Goal: Task Accomplishment & Management: Manage account settings

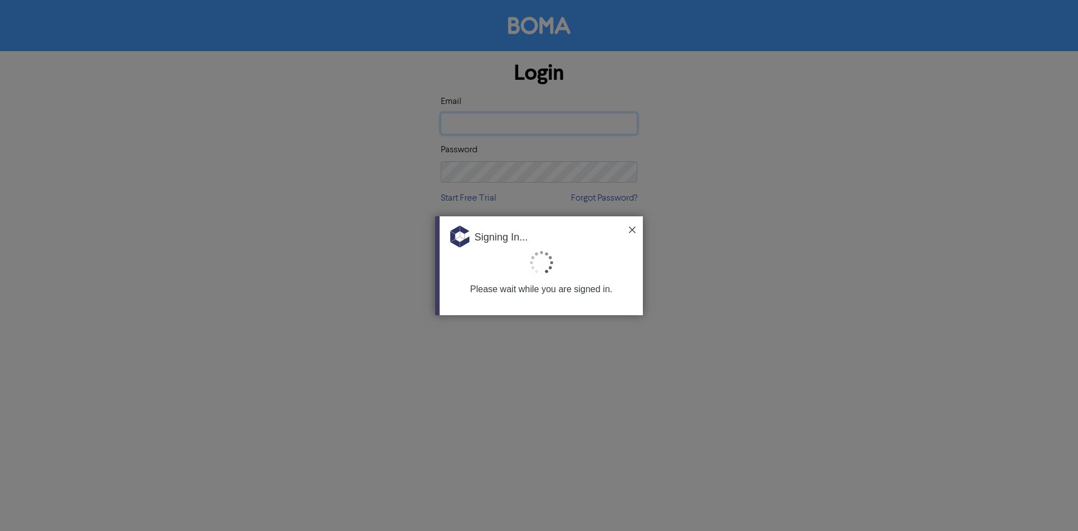
type input "[EMAIL_ADDRESS][PERSON_NAME][DOMAIN_NAME]"
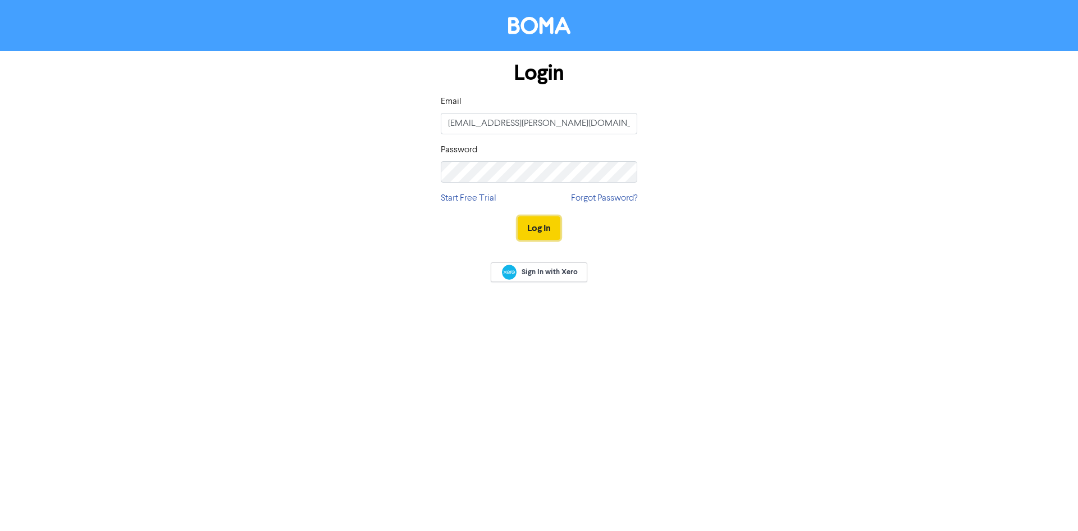
click at [555, 227] on button "Log In" at bounding box center [539, 228] width 43 height 24
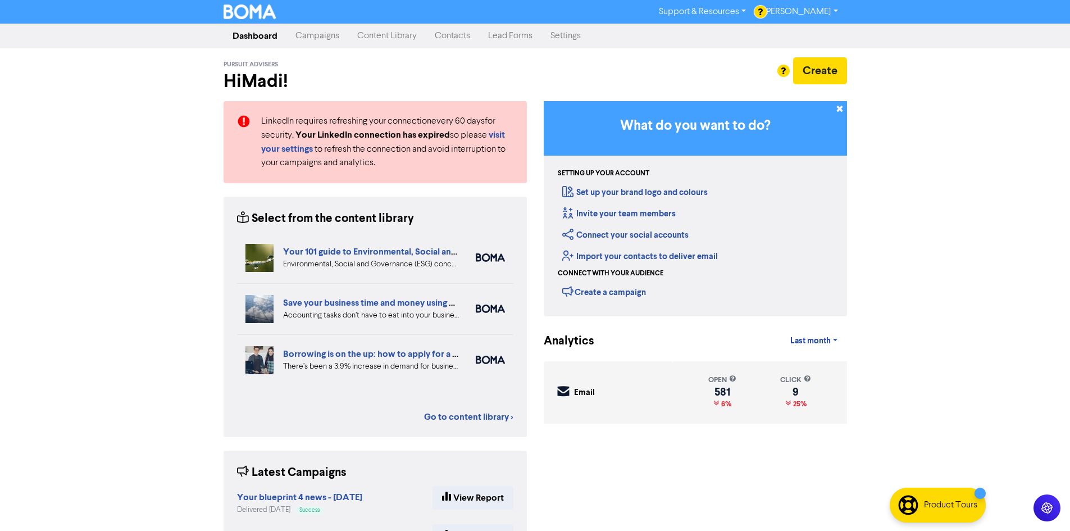
click at [947, 81] on div "Support & Resources Video Tutorials FAQ & Guides Marketing Education [PERSON_NA…" at bounding box center [535, 265] width 1070 height 531
click at [671, 74] on div "Create" at bounding box center [695, 70] width 303 height 27
click at [404, 36] on link "Content Library" at bounding box center [386, 36] width 77 height 22
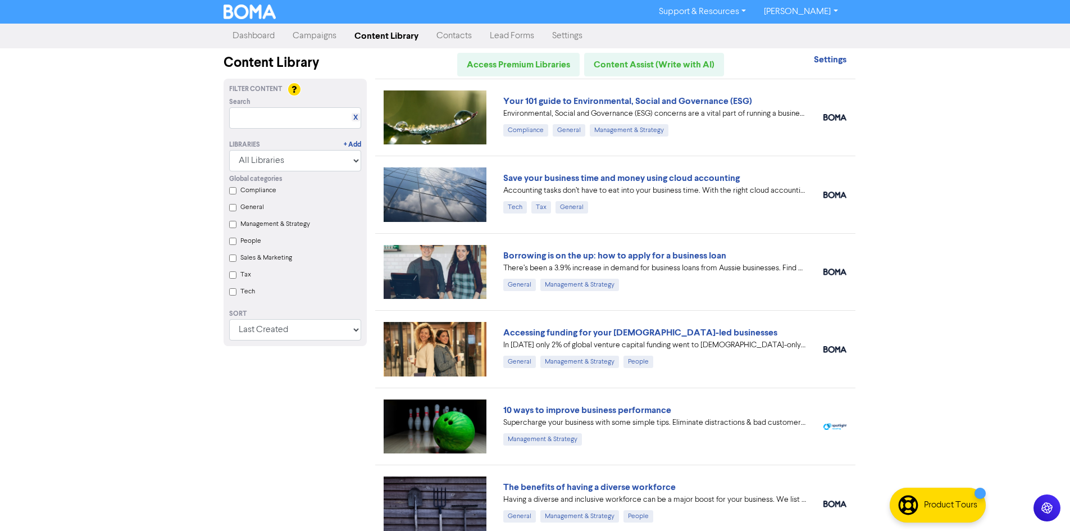
click at [460, 29] on link "Contacts" at bounding box center [453, 36] width 53 height 22
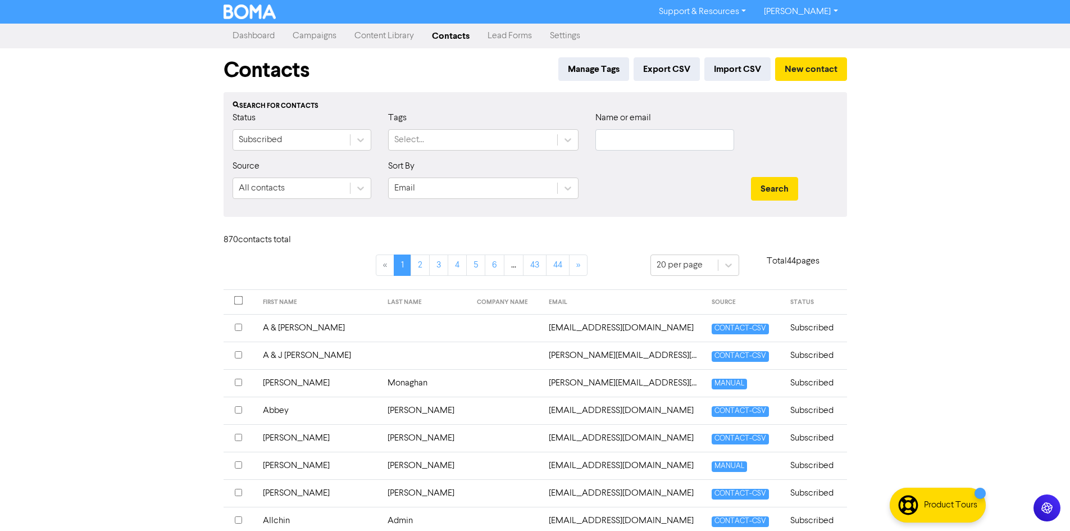
click at [310, 33] on link "Campaigns" at bounding box center [315, 36] width 62 height 22
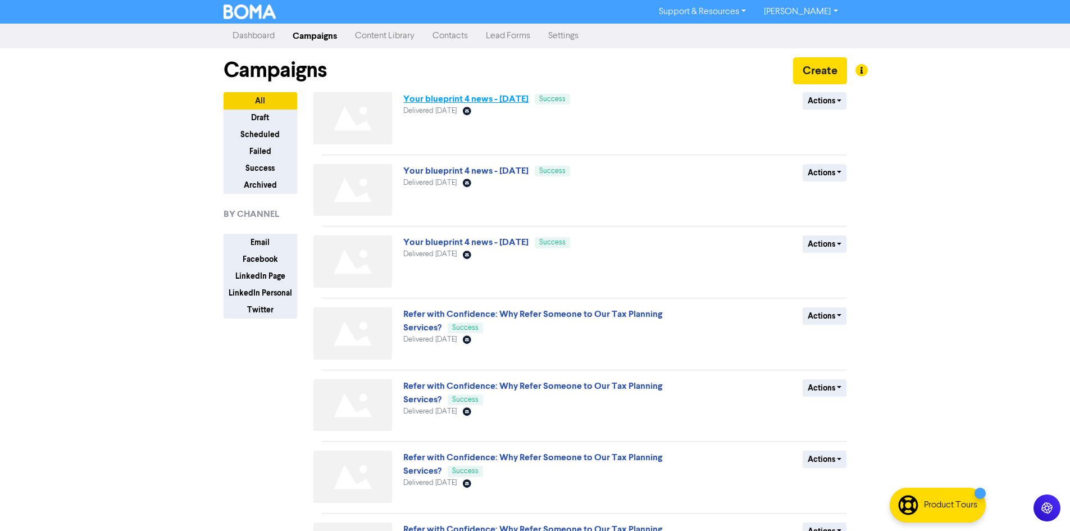
click at [528, 102] on link "Your blueprint 4 news - [DATE]" at bounding box center [465, 98] width 125 height 11
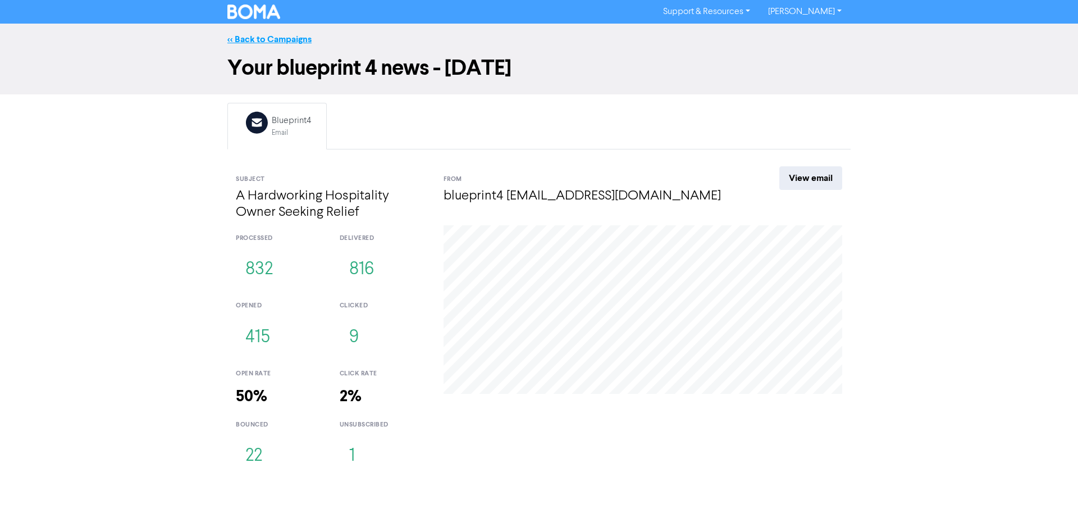
click at [265, 36] on link "<< Back to Campaigns" at bounding box center [269, 39] width 84 height 11
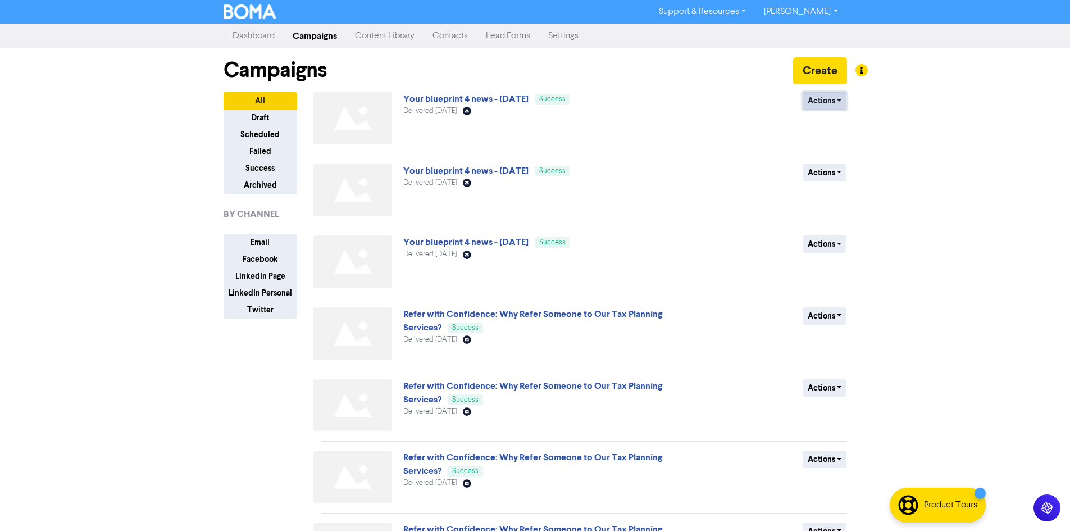
click at [839, 99] on button "Actions" at bounding box center [824, 100] width 44 height 17
click at [831, 128] on button "Duplicate" at bounding box center [847, 125] width 89 height 18
click at [833, 98] on button "Actions" at bounding box center [824, 100] width 44 height 17
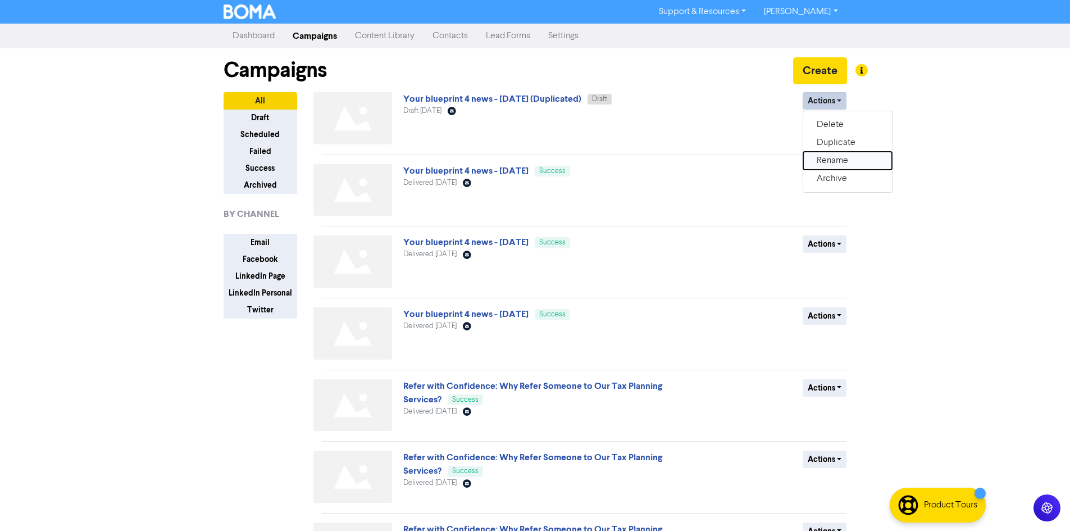
click at [835, 157] on button "Rename" at bounding box center [847, 161] width 89 height 18
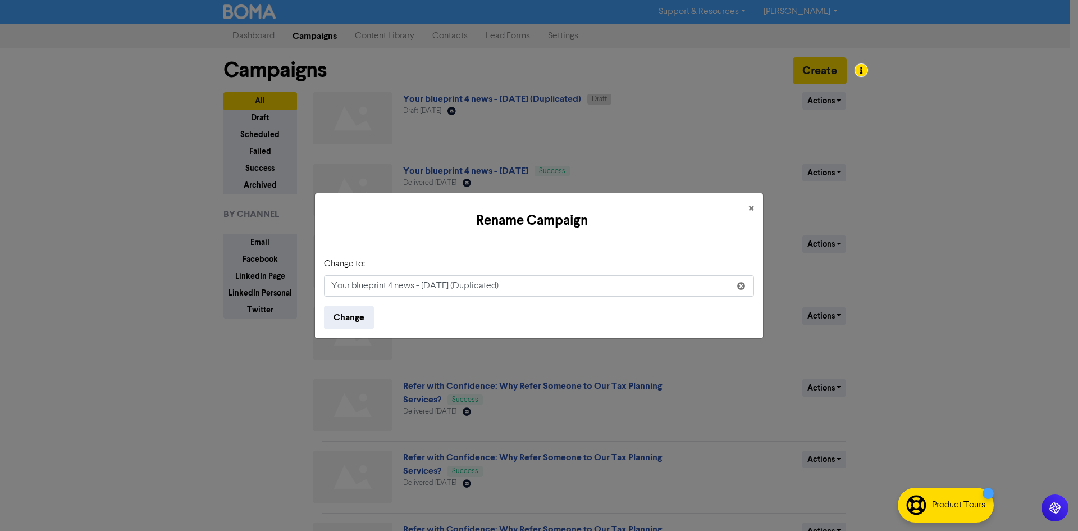
drag, startPoint x: 547, startPoint y: 288, endPoint x: 424, endPoint y: 290, distance: 123.5
click at [424, 290] on input "Your blueprint 4 news - [DATE] (Duplicated)" at bounding box center [539, 285] width 430 height 21
drag, startPoint x: 444, startPoint y: 290, endPoint x: 459, endPoint y: 286, distance: 15.7
click at [445, 290] on input "Your blueprint 4 news - [DATE] (Duplicated)" at bounding box center [539, 285] width 430 height 21
click at [567, 288] on input "Your blueprint 4 news - [DATE] (Duplicated)" at bounding box center [539, 285] width 430 height 21
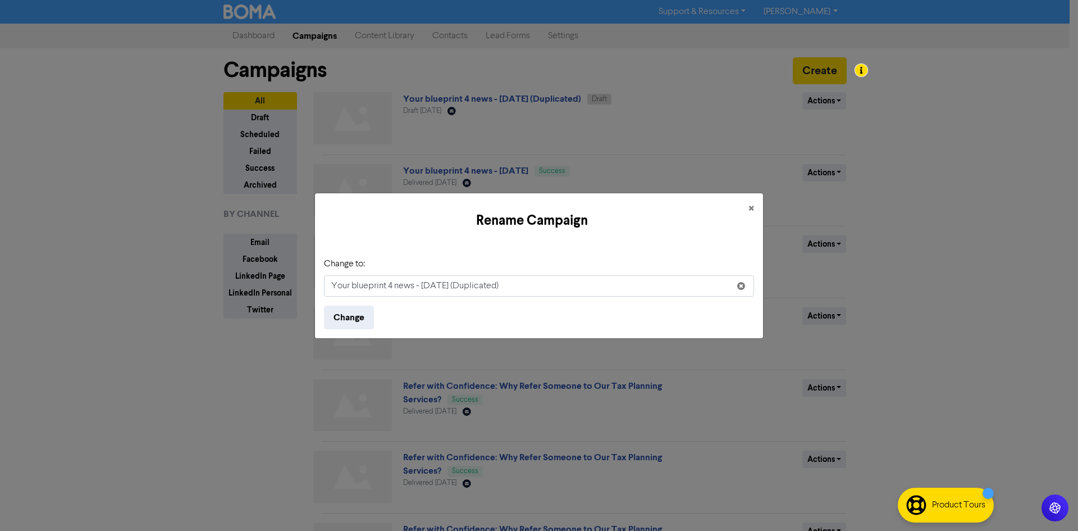
drag, startPoint x: 568, startPoint y: 287, endPoint x: 505, endPoint y: 290, distance: 62.4
click at [505, 290] on input "Your blueprint 4 news - [DATE] (Duplicated)" at bounding box center [539, 285] width 430 height 21
drag, startPoint x: 467, startPoint y: 286, endPoint x: 424, endPoint y: 288, distance: 43.3
click at [424, 288] on input "Your blueprint 4 news - [DATE]" at bounding box center [539, 285] width 430 height 21
click at [552, 290] on input "Your blueprint 4 news - [DATE]" at bounding box center [539, 285] width 430 height 21
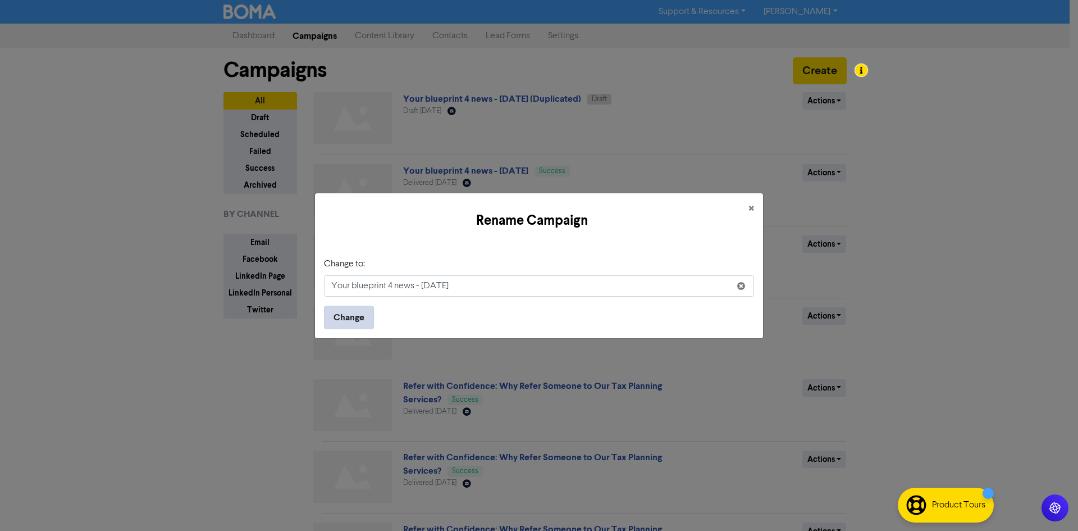
type input "Your blueprint 4 news - [DATE]"
click at [346, 321] on button "Change" at bounding box center [349, 317] width 50 height 24
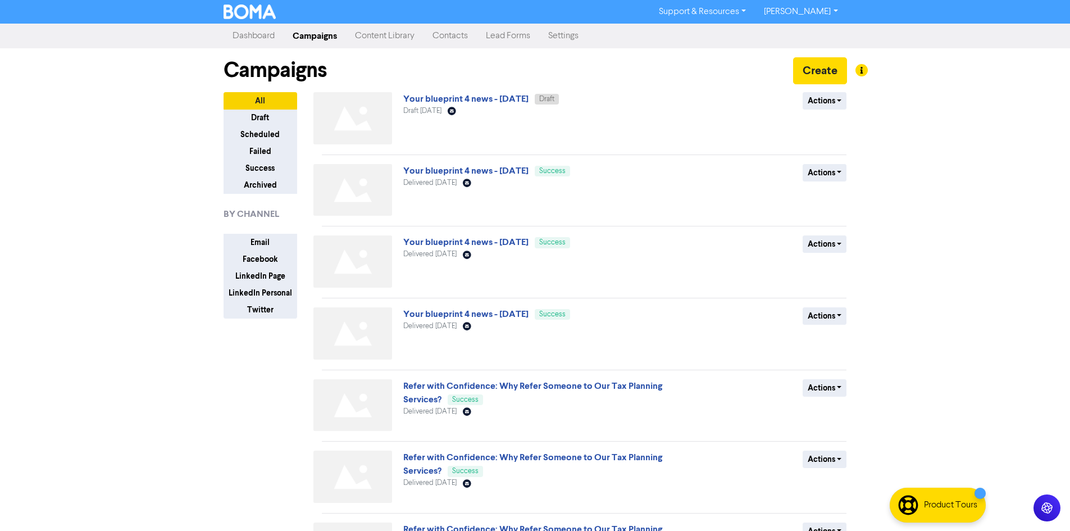
drag, startPoint x: 907, startPoint y: 183, endPoint x: 889, endPoint y: 183, distance: 18.0
click at [907, 183] on div "Support & Resources Video Tutorials FAQ & Guides Marketing Education [PERSON_NA…" at bounding box center [535, 265] width 1070 height 531
click at [525, 98] on link "Your blueprint 4 news - [DATE]" at bounding box center [465, 98] width 125 height 11
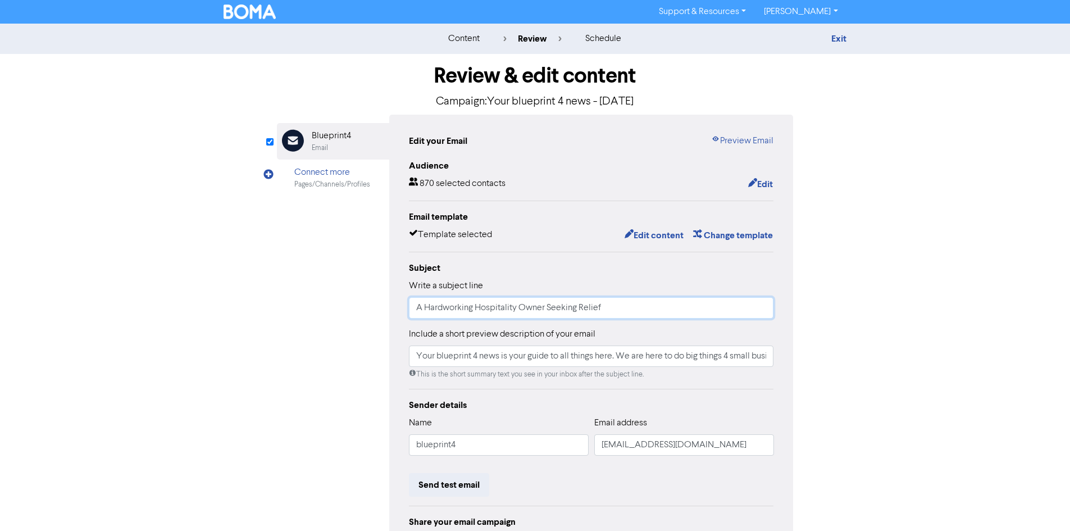
drag, startPoint x: 614, startPoint y: 309, endPoint x: 313, endPoint y: 308, distance: 300.4
click at [313, 308] on div "Email Created with Sketch. Blueprint4 Email Connect more Pages/Channels/Profile…" at bounding box center [535, 353] width 517 height 477
click at [648, 360] on input "Your blueprint 4 news is your guide to all things here. We are here to do big t…" at bounding box center [591, 355] width 365 height 21
click at [841, 362] on div "Review & edit content Campaign: Your blueprint 4 news - [DATE] Email Created wi…" at bounding box center [535, 348] width 640 height 588
drag, startPoint x: 669, startPoint y: 315, endPoint x: 332, endPoint y: 318, distance: 337.5
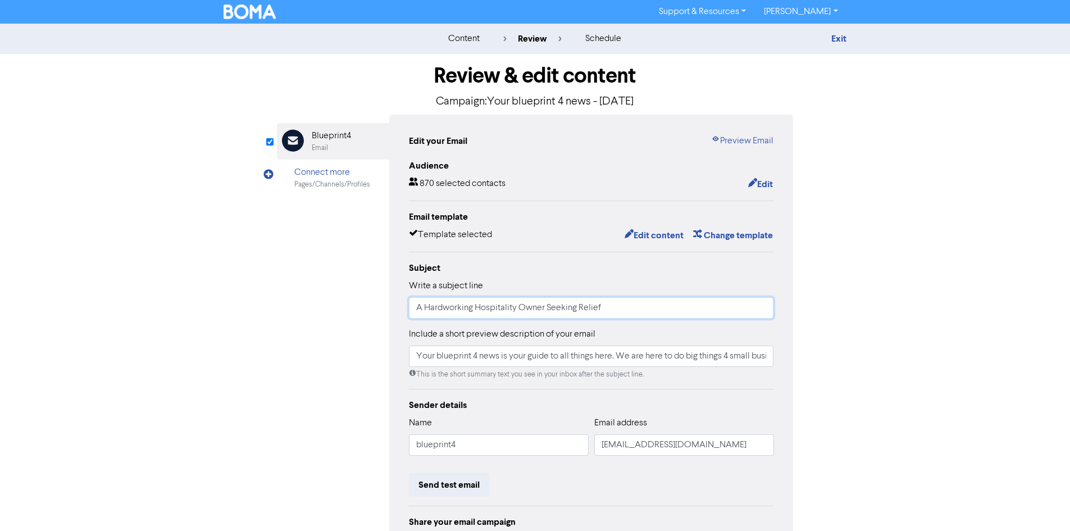
click at [332, 318] on div "Email Created with Sketch. Blueprint4 Email Connect more Pages/Channels/Profile…" at bounding box center [535, 353] width 517 height 477
type input "jsjds"
click at [809, 298] on div "Review & edit content Campaign: Your blueprint 4 news - [DATE] Email Created wi…" at bounding box center [535, 348] width 640 height 588
click at [629, 234] on icon "button" at bounding box center [628, 235] width 9 height 11
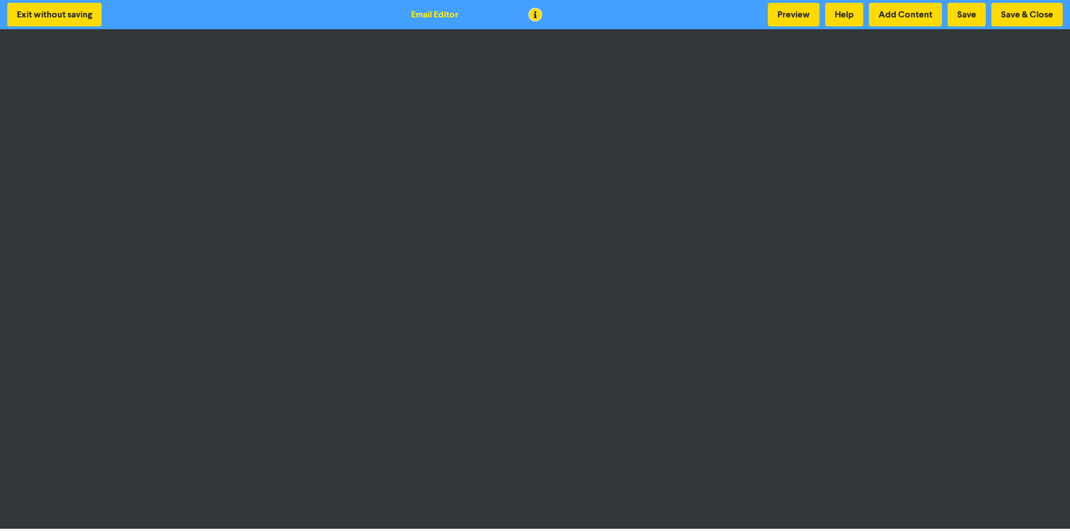
click at [631, 24] on div "Exit without saving Email Editor Preview Help Add Content Save Save & Close" at bounding box center [535, 14] width 1070 height 29
